Goal: Find specific page/section: Find specific page/section

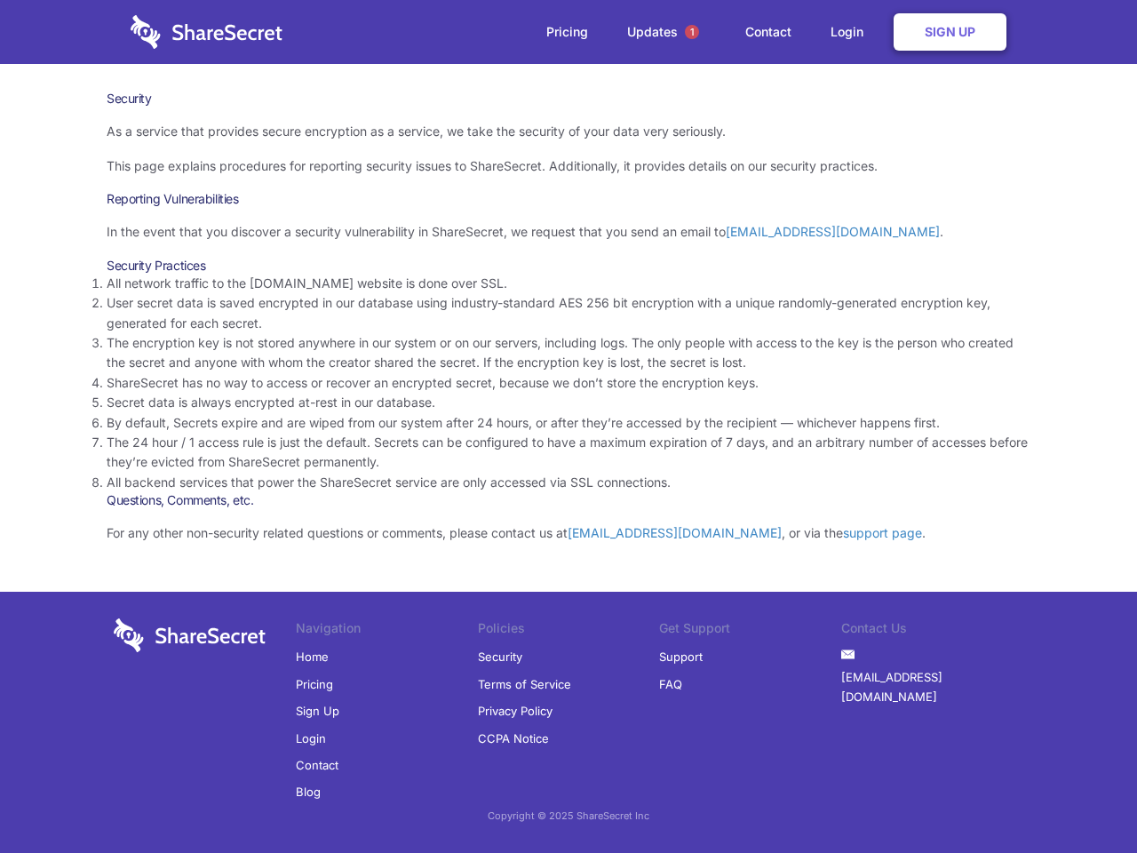
click at [568, 426] on li "By default, Secrets expire and are wiped from our system after 24 hours, or aft…" at bounding box center [569, 423] width 924 height 20
click at [692, 32] on span "1" at bounding box center [692, 32] width 14 height 14
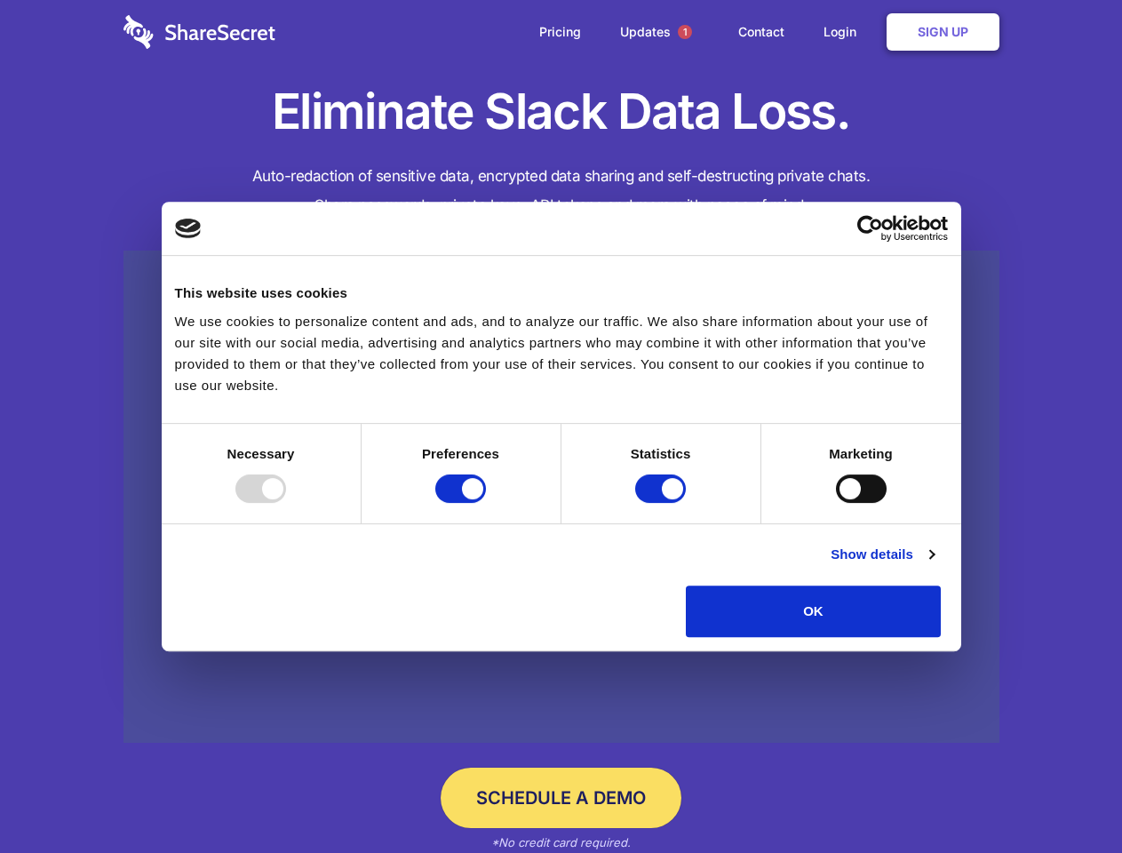
click at [286, 503] on div at bounding box center [260, 488] width 51 height 28
click at [486, 503] on input "Preferences" at bounding box center [460, 488] width 51 height 28
checkbox input "false"
click at [663, 503] on input "Statistics" at bounding box center [660, 488] width 51 height 28
checkbox input "false"
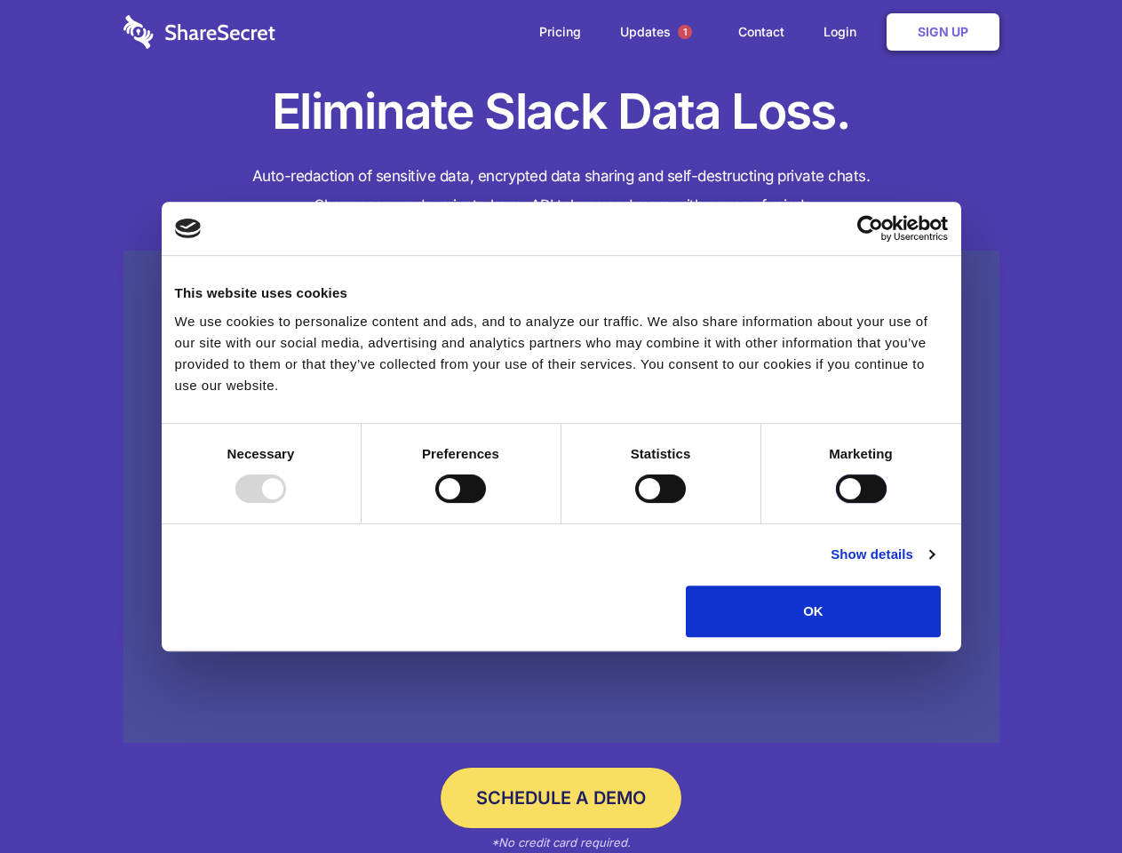
click at [836, 503] on input "Marketing" at bounding box center [861, 488] width 51 height 28
checkbox input "true"
click at [934, 565] on link "Show details" at bounding box center [881, 554] width 103 height 21
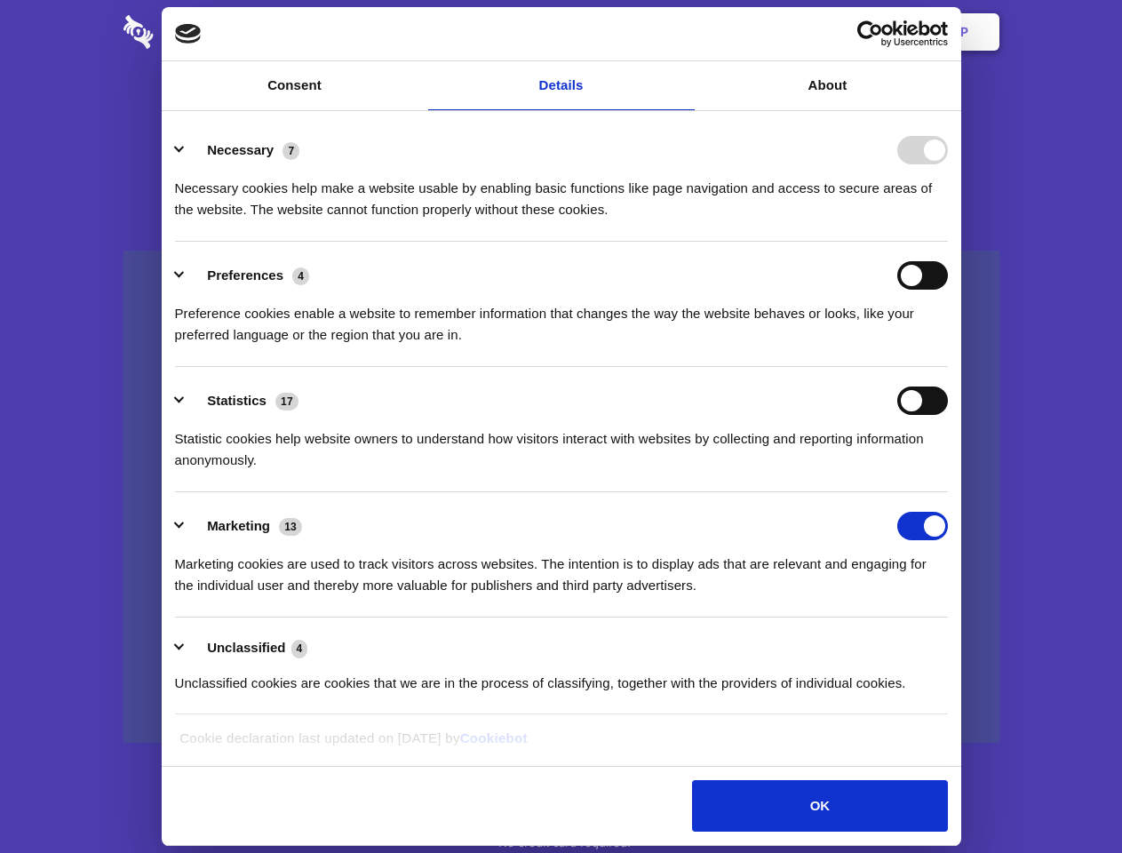
click at [948, 242] on li "Necessary 7 Necessary cookies help make a website usable by enabling basic func…" at bounding box center [561, 178] width 773 height 125
click at [684, 32] on span "1" at bounding box center [685, 32] width 14 height 14
